Goal: Task Accomplishment & Management: Manage account settings

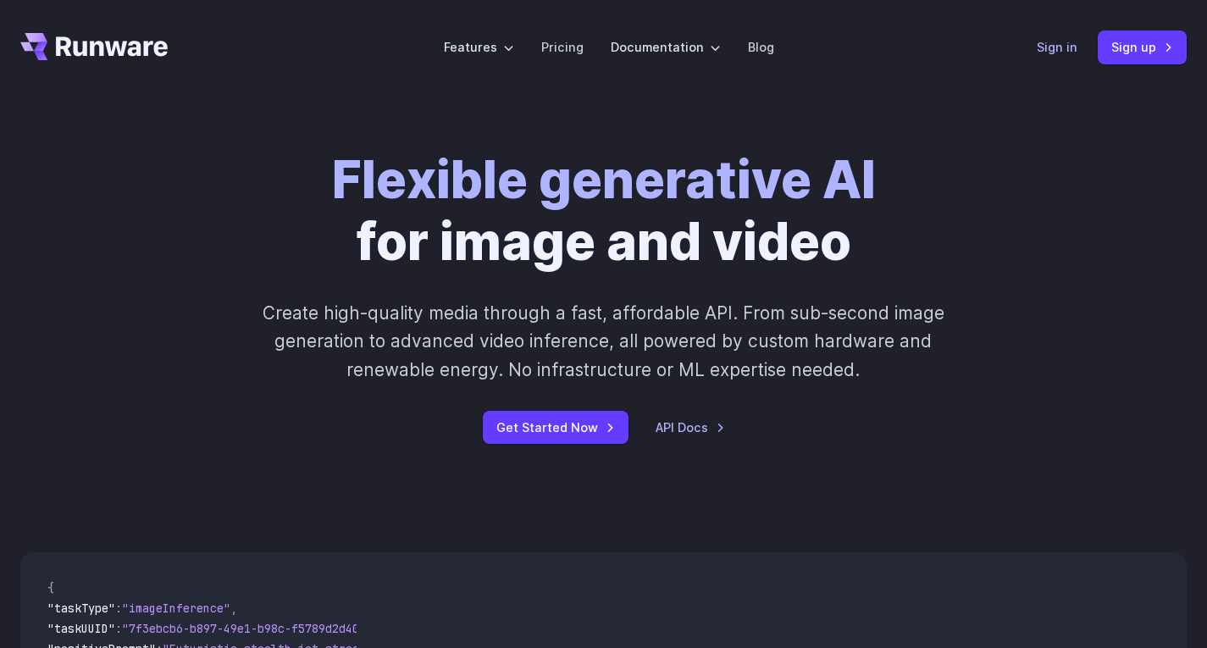
click at [1069, 44] on link "Sign in" at bounding box center [1057, 46] width 41 height 19
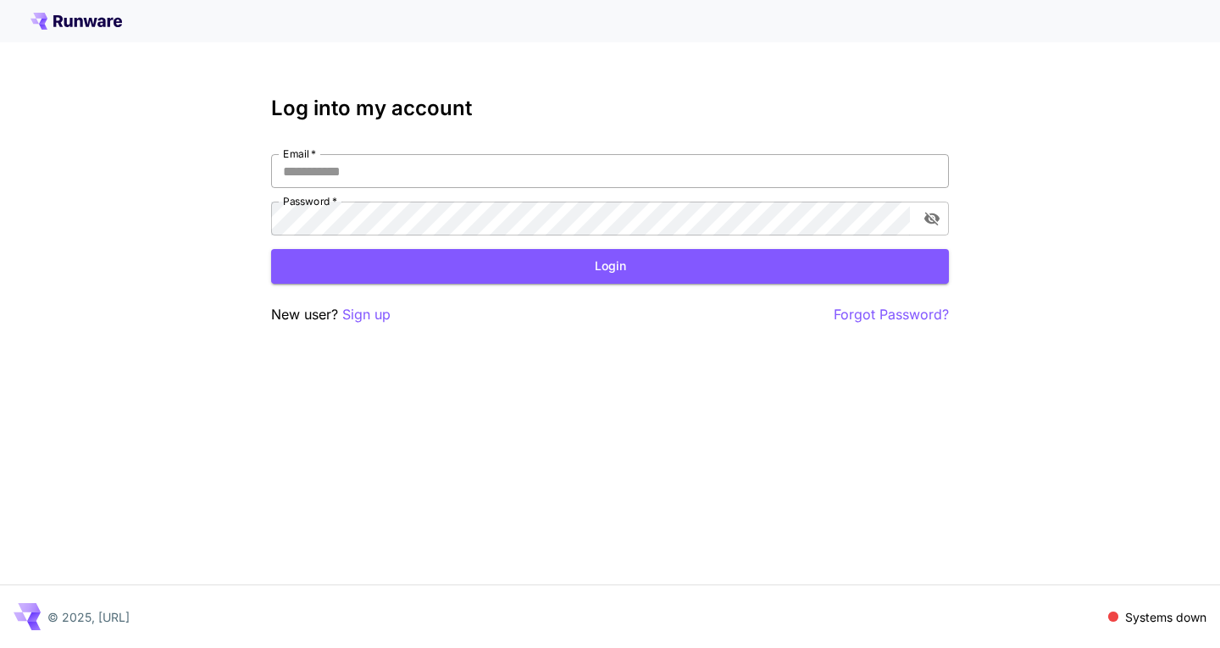
click at [596, 178] on input "Email   *" at bounding box center [610, 171] width 678 height 34
type input "**********"
click at [628, 275] on button "Login" at bounding box center [610, 266] width 678 height 35
